Goal: Check status: Check status

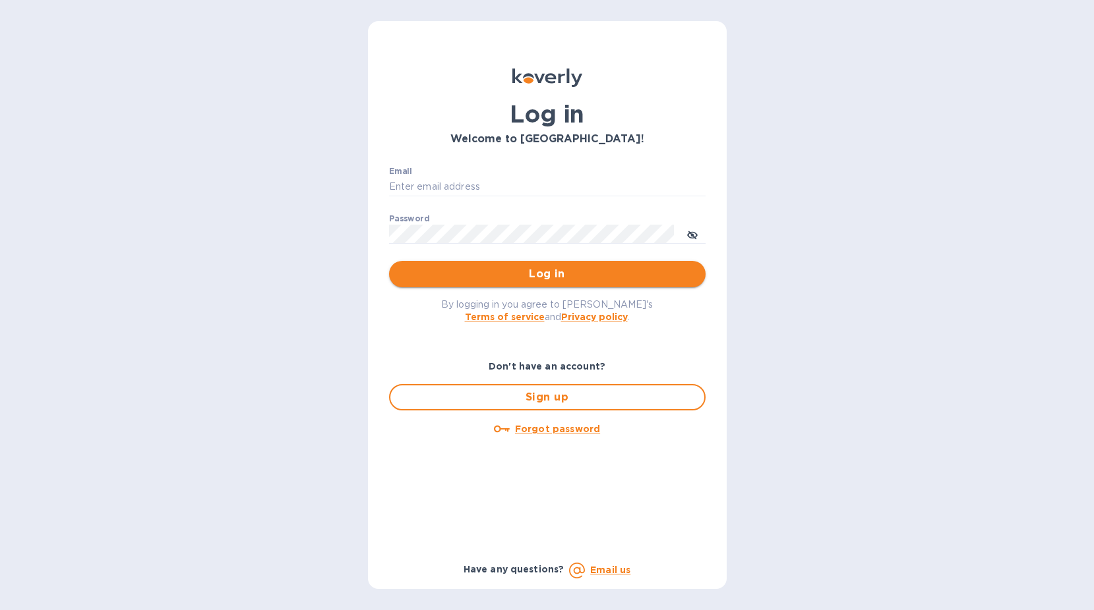
type input "sgupta@ardentgloballogistics.com"
click at [507, 281] on span "Log in" at bounding box center [546, 274] width 295 height 16
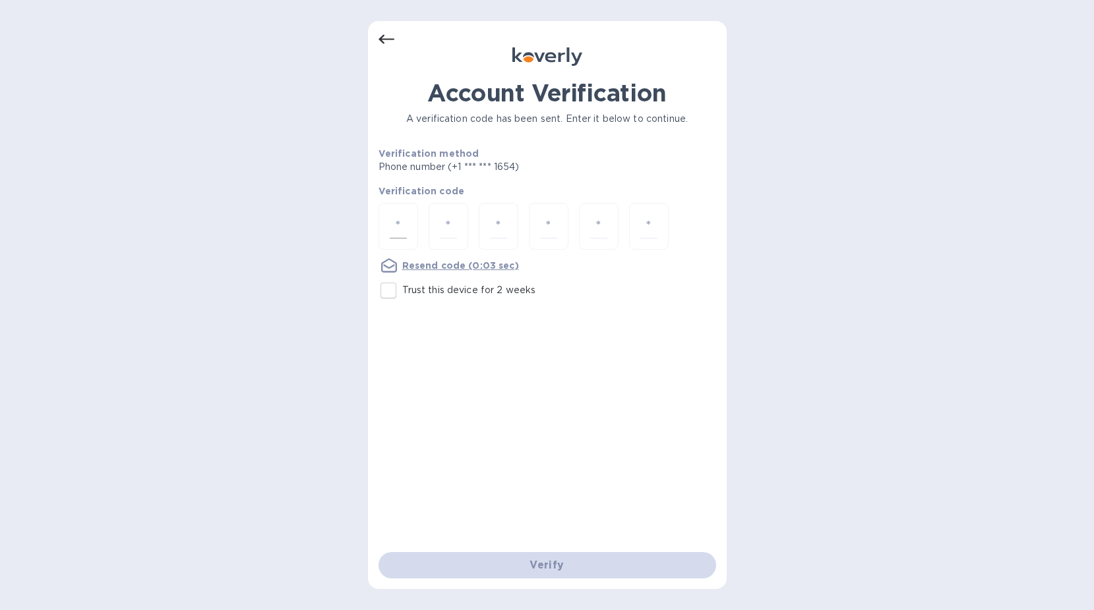
click at [393, 229] on input "number" at bounding box center [398, 226] width 17 height 24
type input "9"
type input "2"
type input "5"
type input "1"
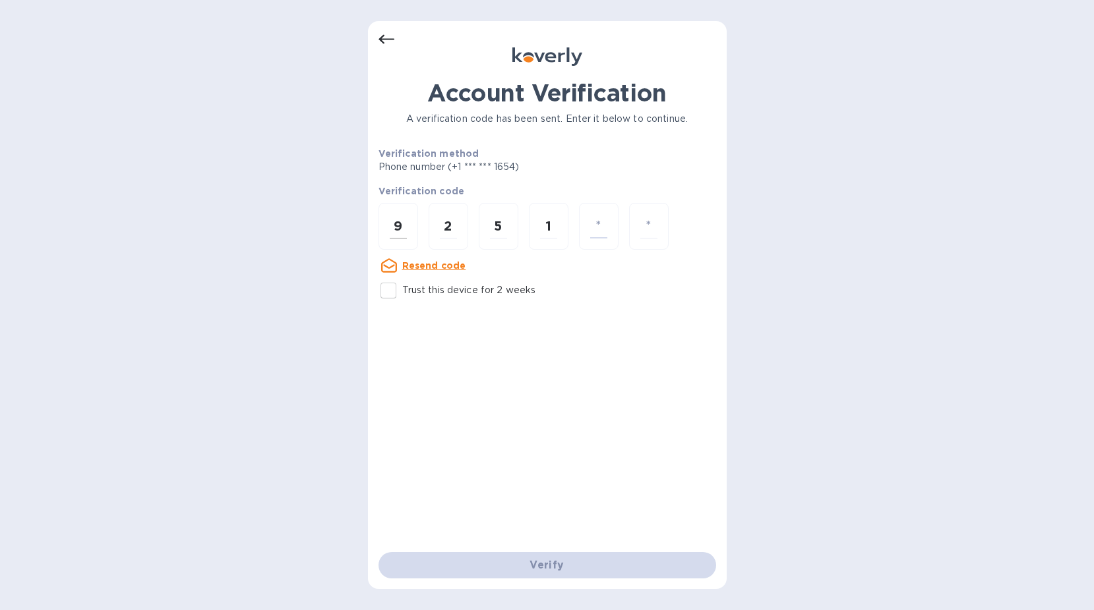
type input "2"
type input "4"
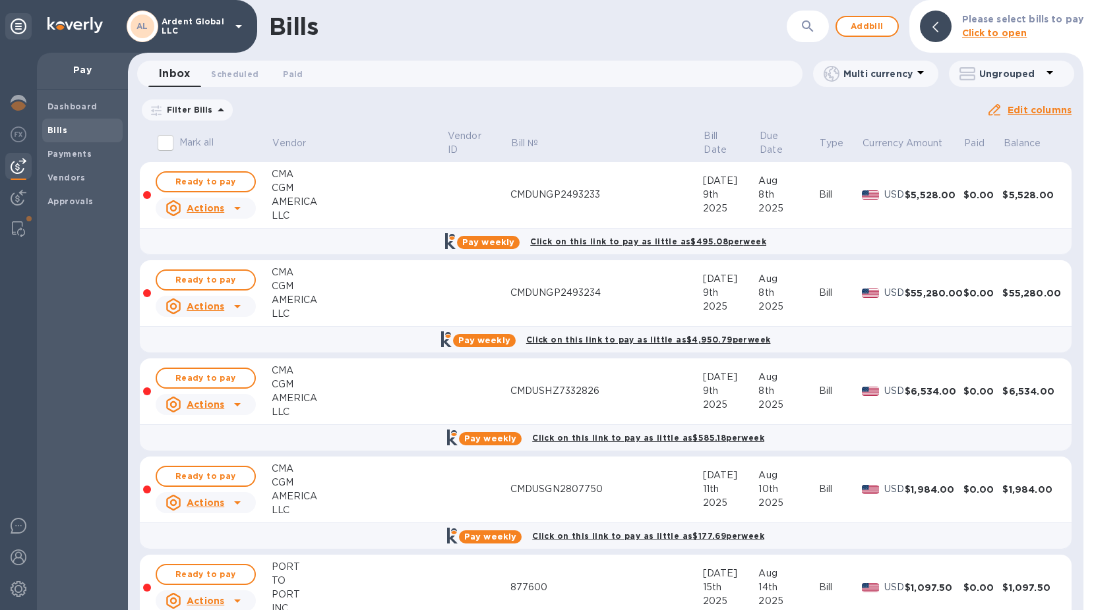
click at [0, 0] on div "Due date : [DATE] to [DATE]" at bounding box center [0, 0] width 0 height 0
click at [0, 0] on icon at bounding box center [0, 0] width 0 height 0
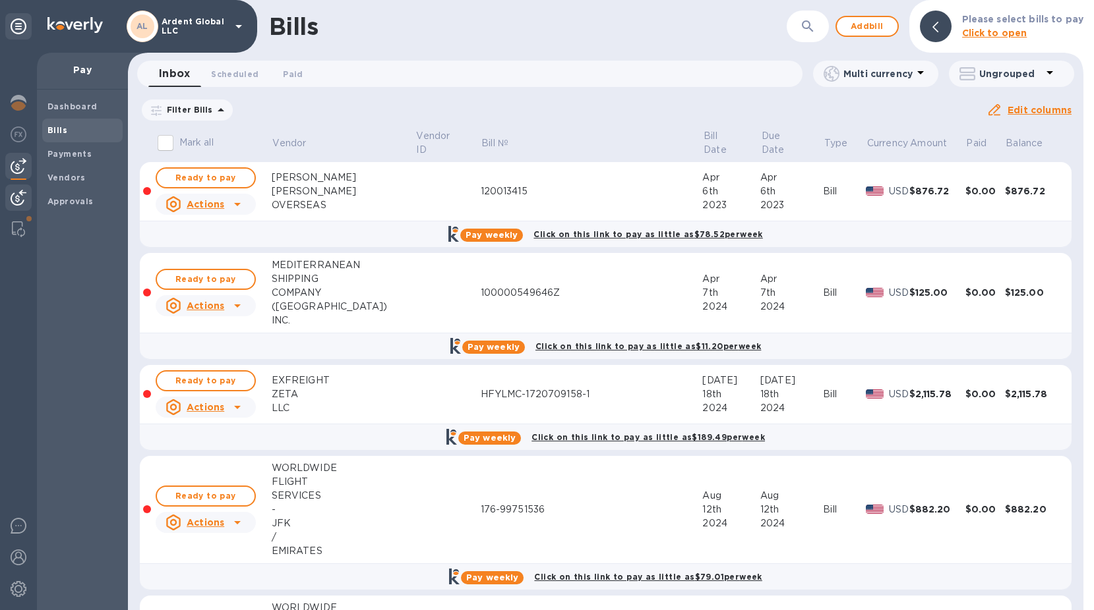
click at [15, 198] on img at bounding box center [19, 198] width 16 height 16
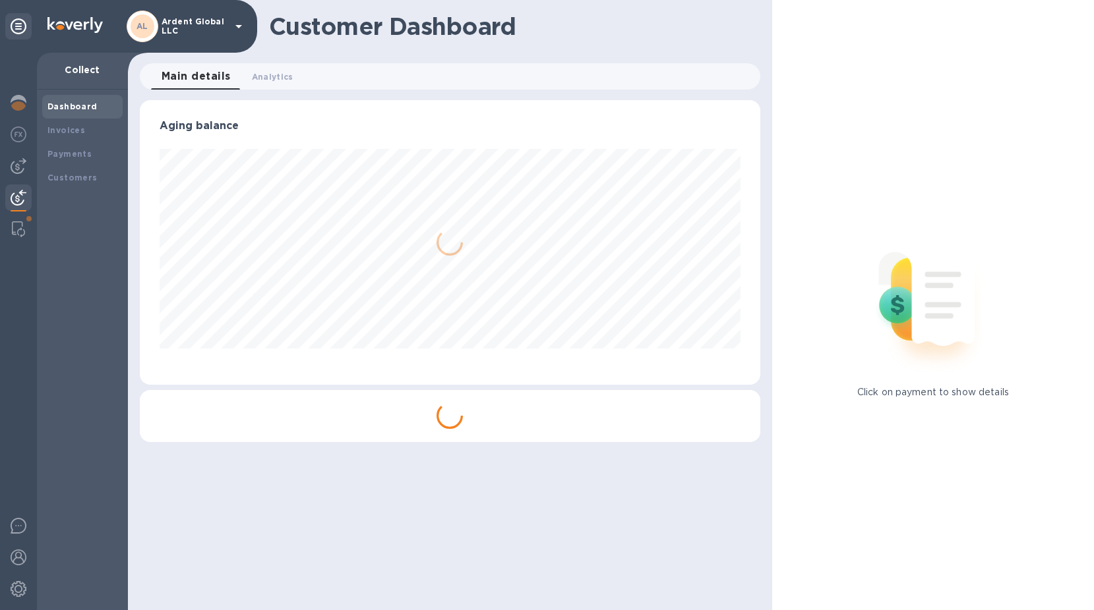
scroll to position [285, 620]
click at [76, 159] on div "Payments" at bounding box center [82, 154] width 70 height 13
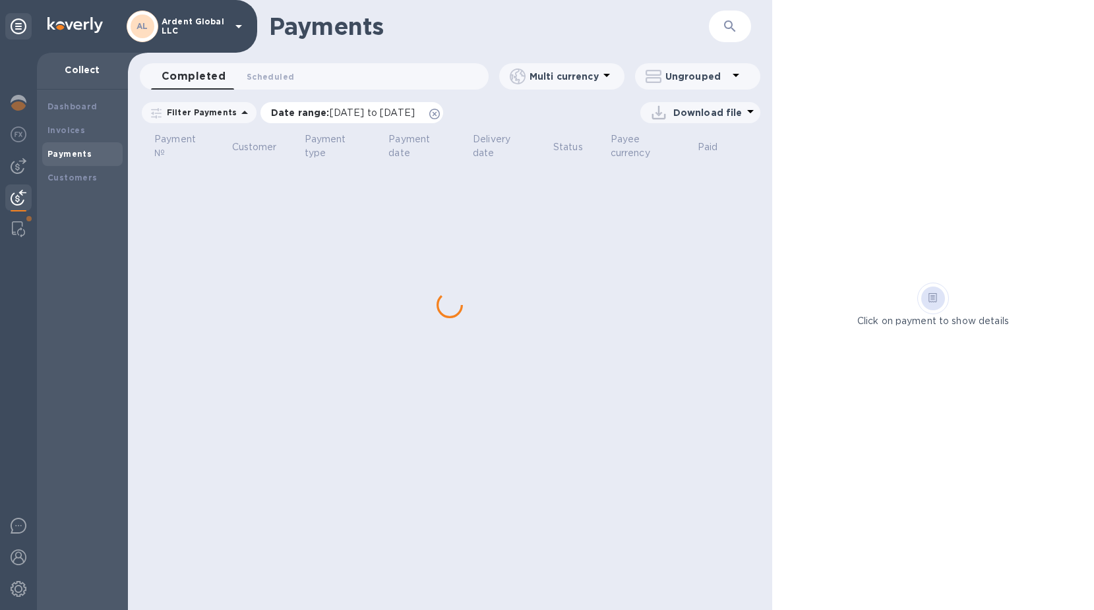
click at [440, 111] on icon at bounding box center [434, 114] width 11 height 11
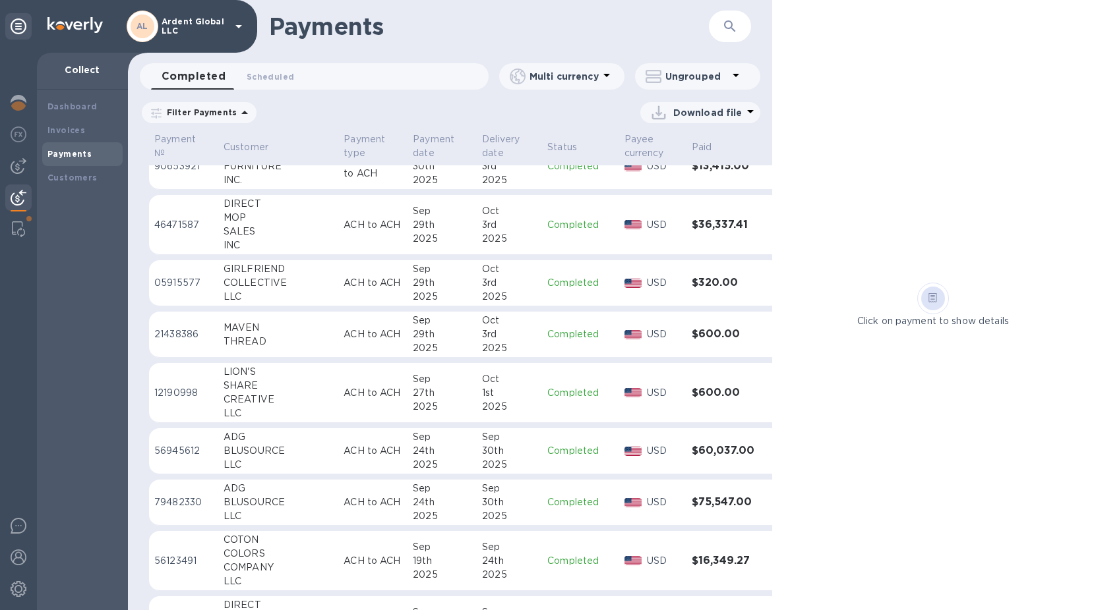
scroll to position [461, 0]
click at [413, 372] on div "Sep" at bounding box center [442, 379] width 59 height 14
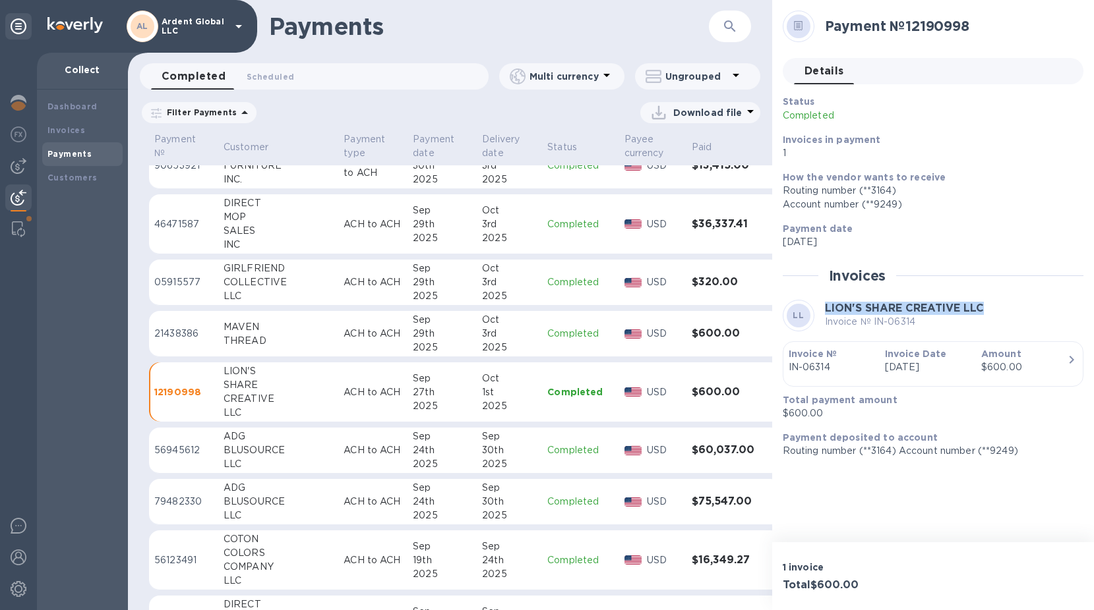
drag, startPoint x: 826, startPoint y: 306, endPoint x: 982, endPoint y: 307, distance: 155.6
click at [982, 307] on b "LION'S SHARE CREATIVE LLC" at bounding box center [904, 308] width 159 height 13
copy b "LION'S SHARE CREATIVE LLC"
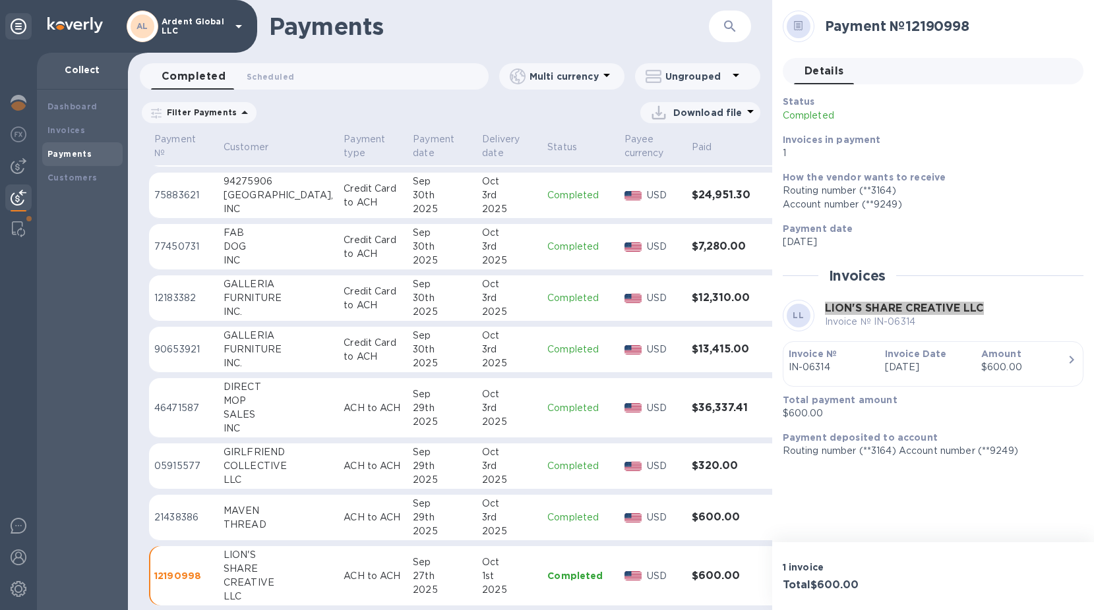
scroll to position [264, 0]
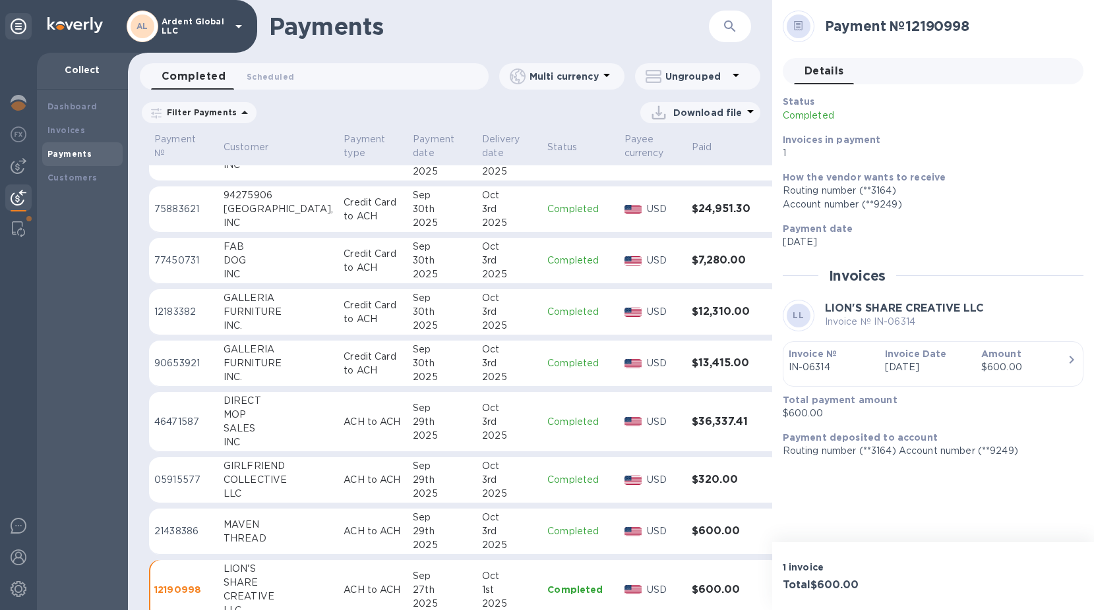
click at [338, 255] on td "Credit Card to ACH" at bounding box center [372, 261] width 69 height 46
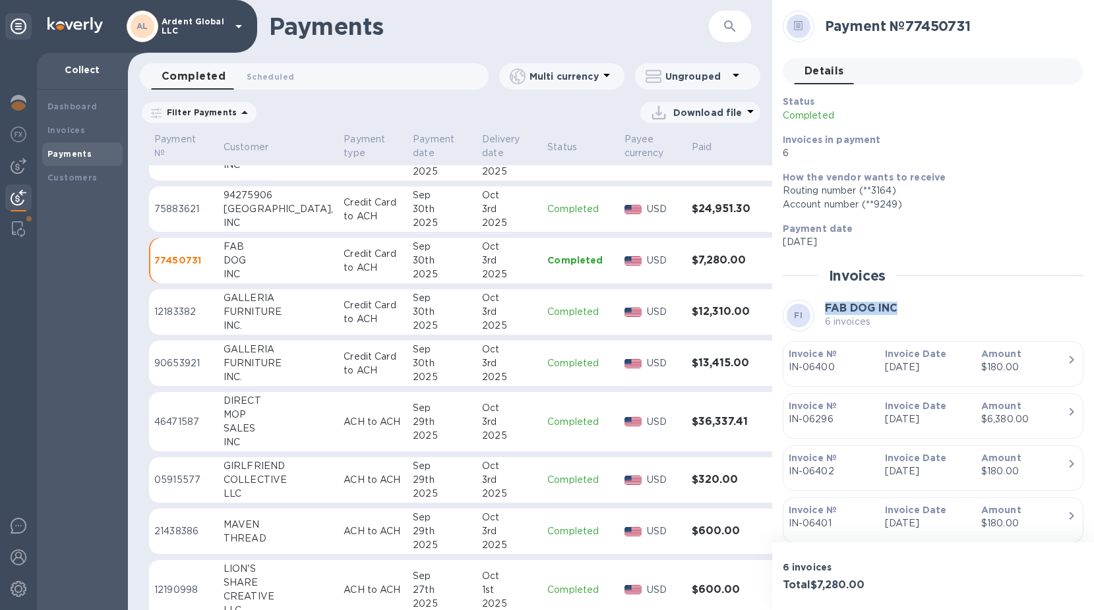
drag, startPoint x: 855, startPoint y: 313, endPoint x: 898, endPoint y: 312, distance: 42.9
click at [897, 312] on b "FAB DOG INC" at bounding box center [861, 308] width 73 height 13
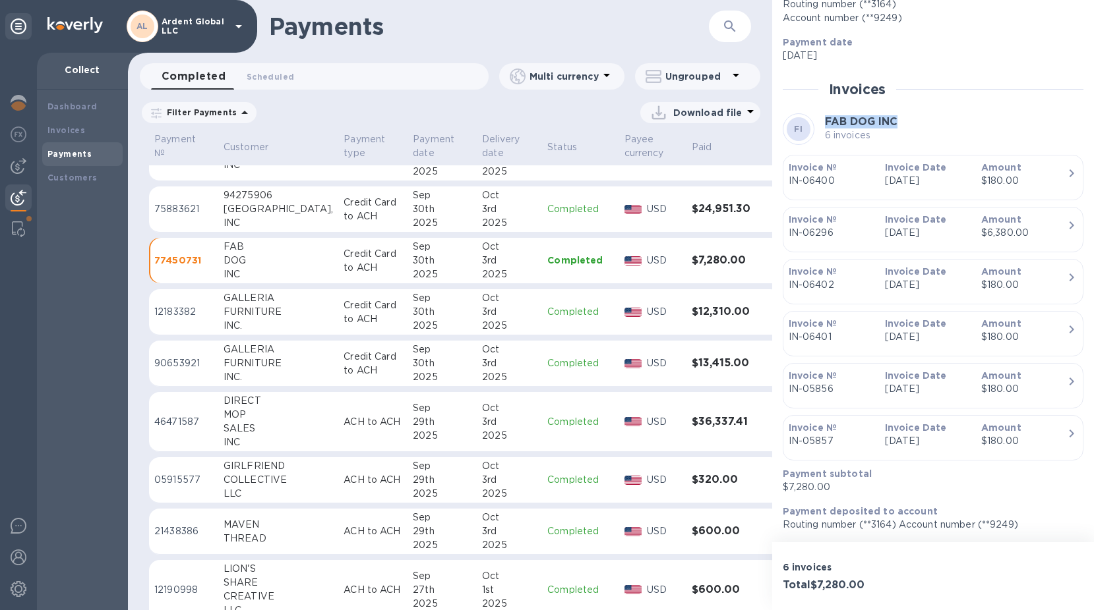
scroll to position [198, 0]
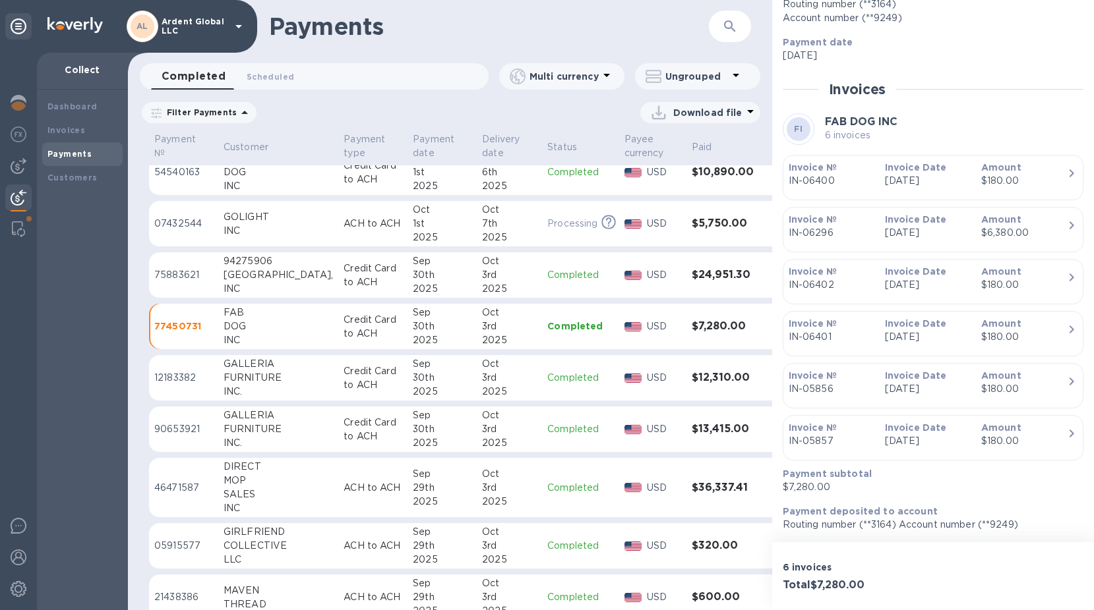
click at [338, 390] on td "Credit Card to ACH" at bounding box center [372, 378] width 69 height 46
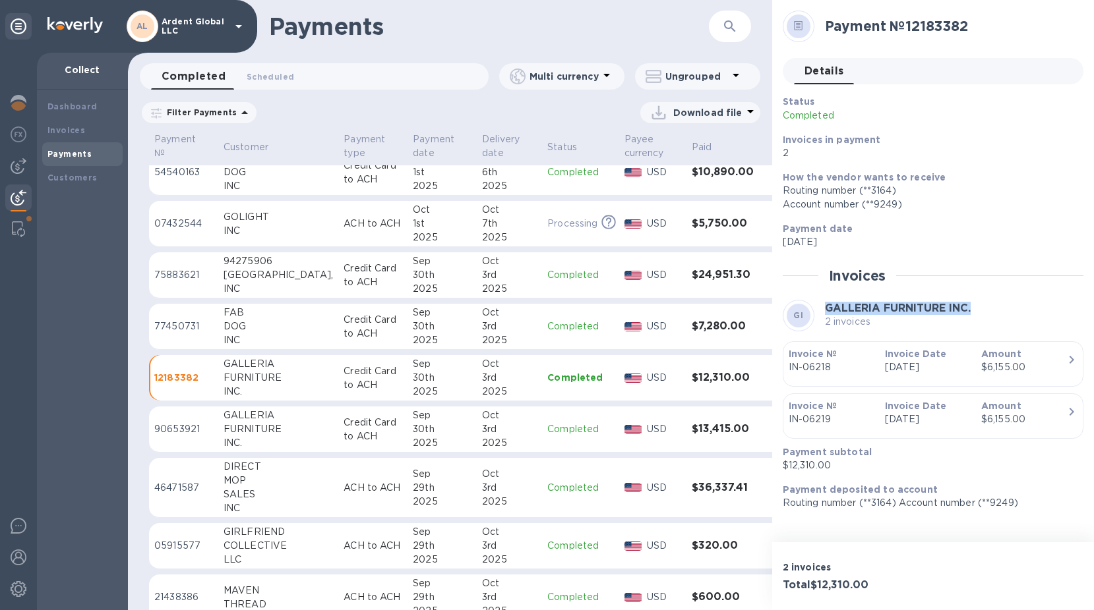
drag, startPoint x: 827, startPoint y: 308, endPoint x: 976, endPoint y: 307, distance: 149.6
click at [976, 307] on div "GI GALLERIA FURNITURE INC. 2 invoices" at bounding box center [932, 316] width 301 height 32
copy b "GALLERIA FURNITURE INC."
click at [343, 422] on p "Credit Card to ACH" at bounding box center [372, 430] width 59 height 28
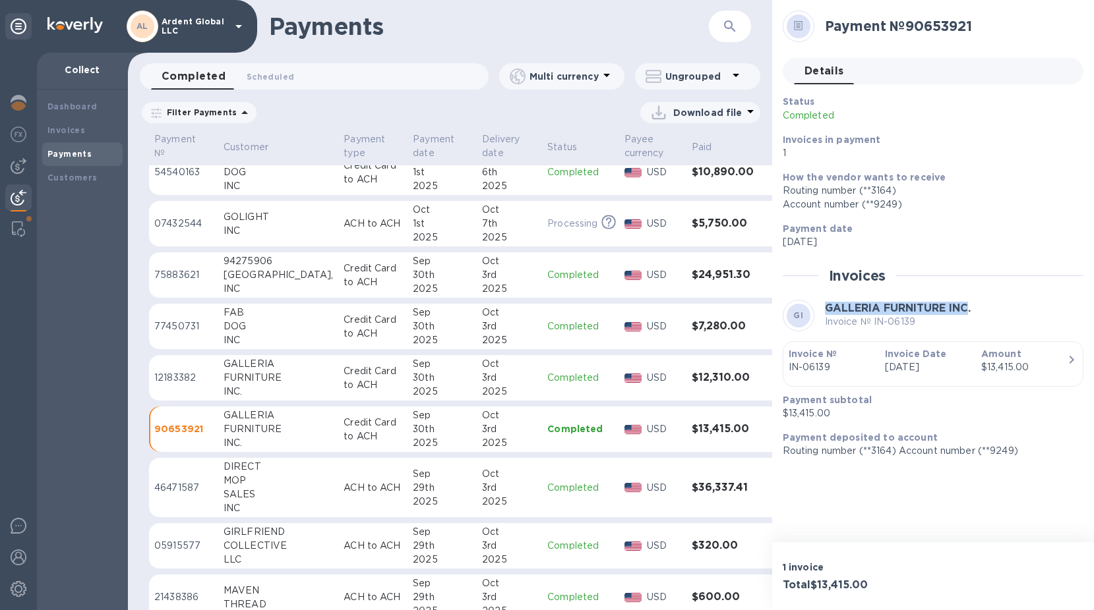
drag, startPoint x: 825, startPoint y: 303, endPoint x: 972, endPoint y: 306, distance: 147.0
click at [970, 306] on b "GALLERIA FURNITURE INC." at bounding box center [898, 308] width 146 height 13
copy b "GALLERIA FURNITURE INC"
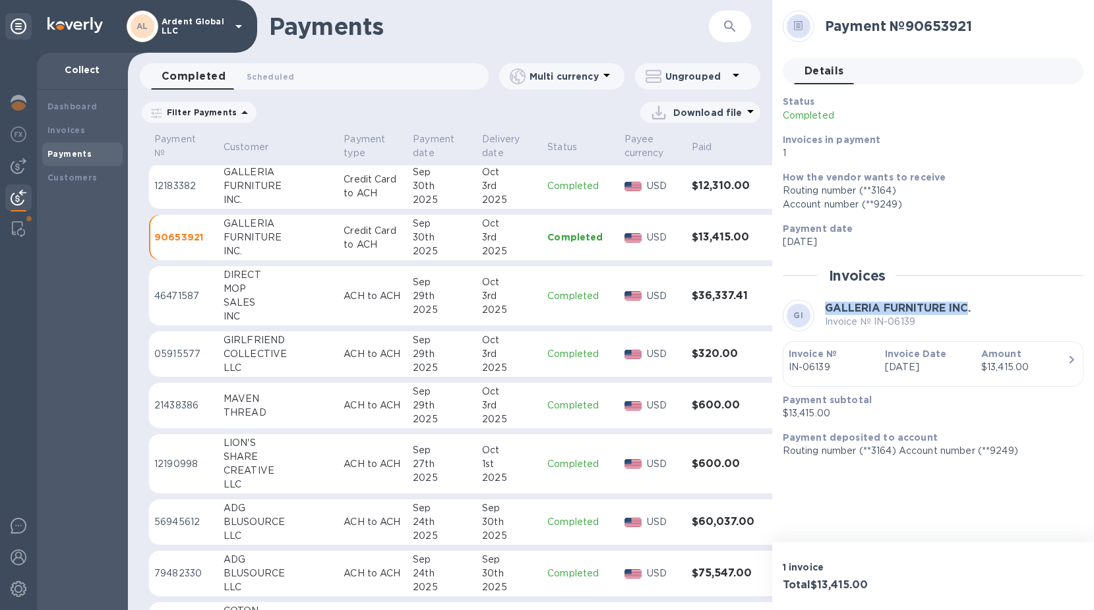
scroll to position [396, 0]
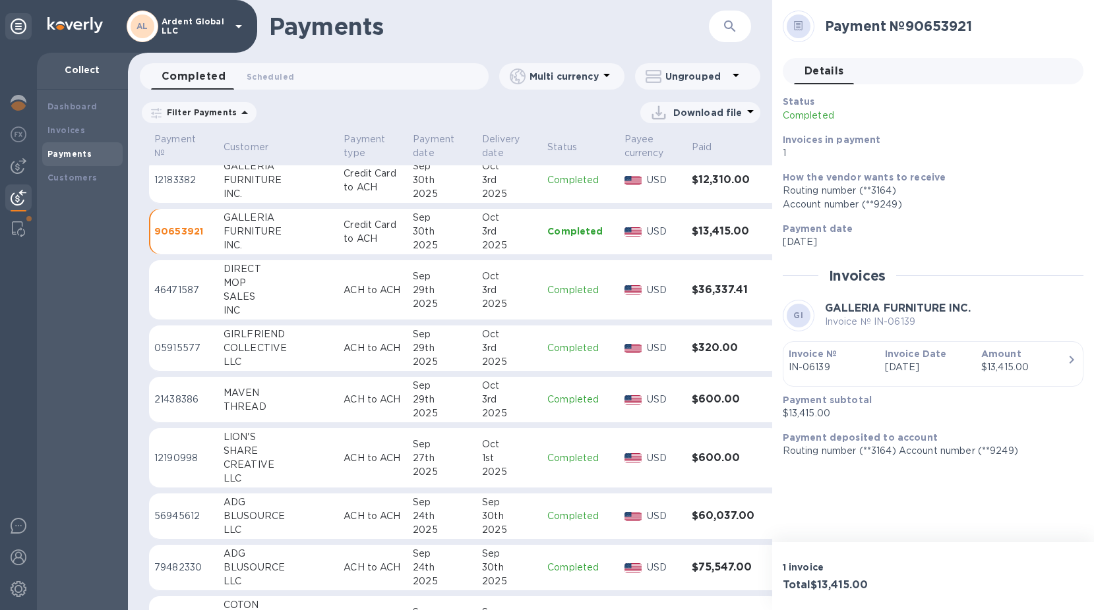
click at [338, 356] on td "ACH to ACH" at bounding box center [372, 349] width 69 height 46
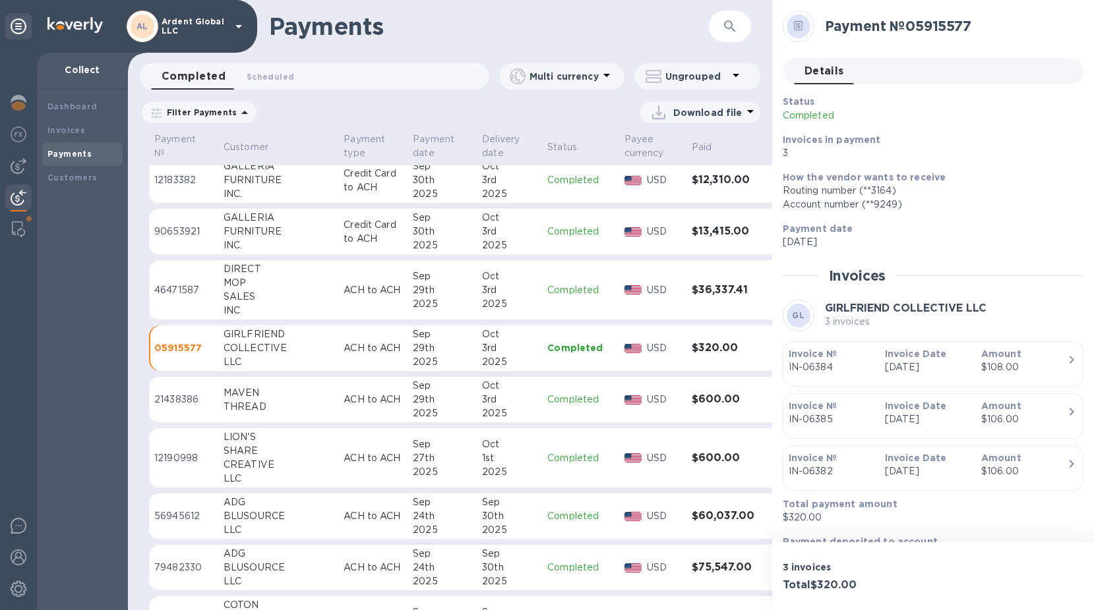
click at [363, 377] on td "ACH to ACH" at bounding box center [372, 400] width 69 height 46
